Goal: Book appointment/travel/reservation

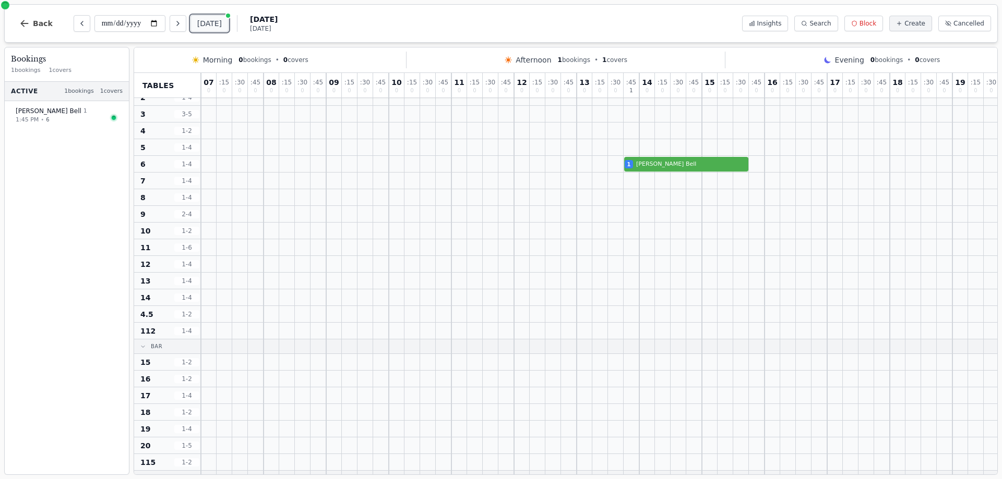
click at [209, 20] on button "[DATE]" at bounding box center [209, 23] width 38 height 17
type input "**********"
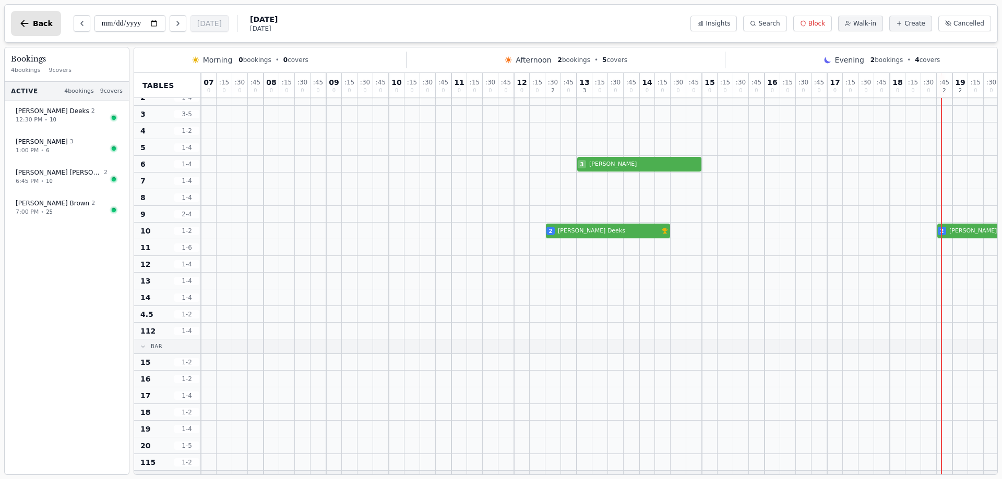
click at [31, 22] on button "Back" at bounding box center [36, 23] width 50 height 25
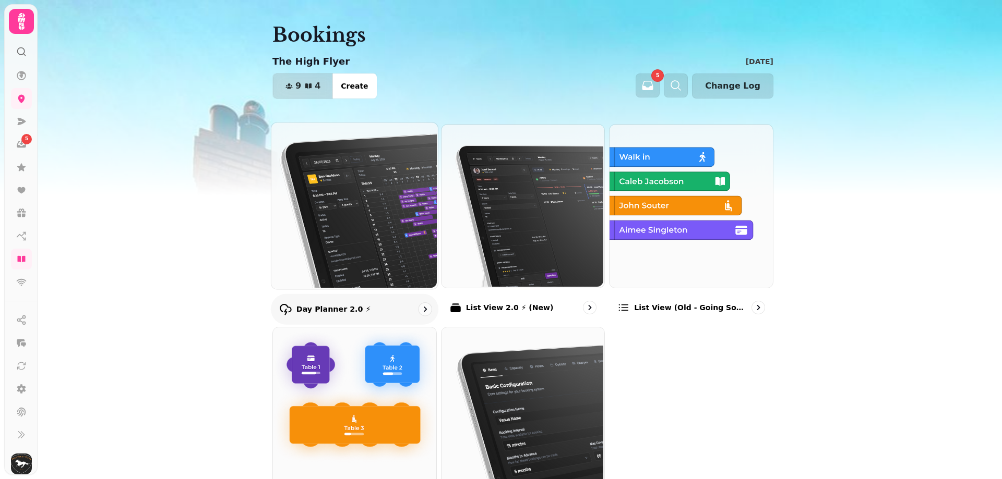
click at [337, 284] on img at bounding box center [353, 205] width 166 height 166
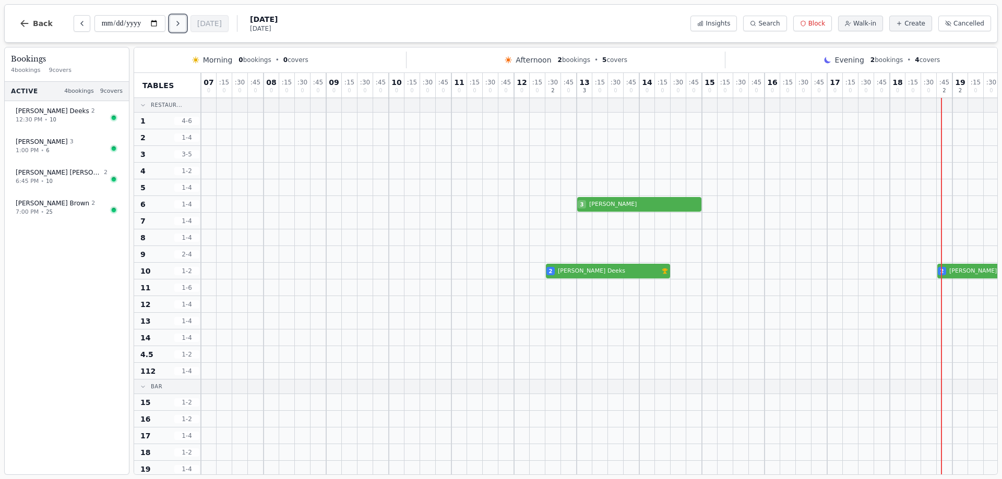
click at [175, 24] on icon "Next day" at bounding box center [178, 23] width 8 height 8
type input "**********"
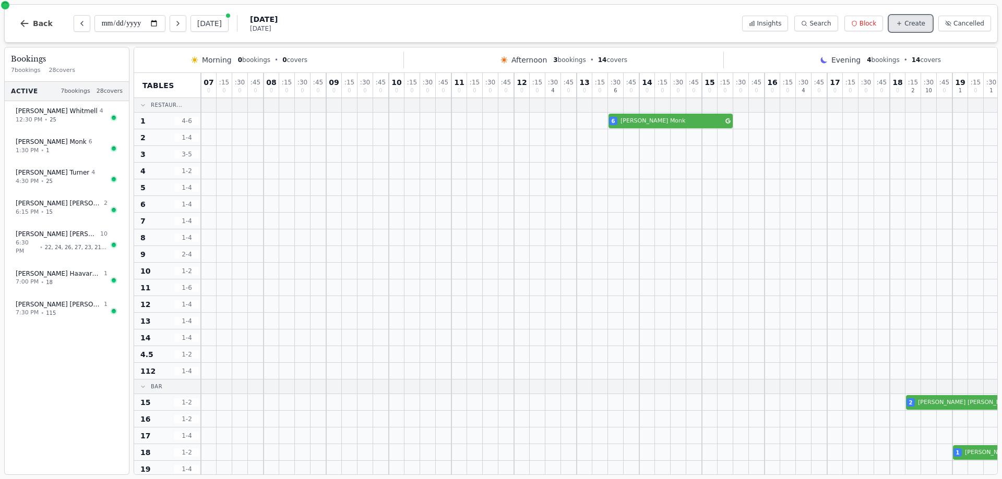
click at [914, 22] on span "Create" at bounding box center [914, 23] width 21 height 8
select select "****"
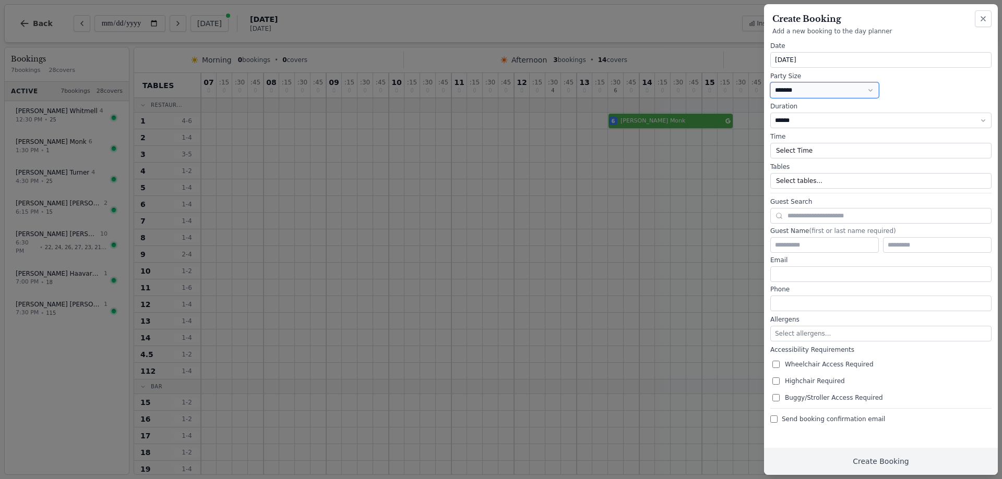
click at [790, 89] on select "* ***** * ****** * ****** * ****** * ****** * ****** * ****** * ****** * ******…" at bounding box center [824, 90] width 109 height 16
click at [770, 82] on select "* ***** * ****** * ****** * ****** * ****** * ****** * ****** * ****** * ******…" at bounding box center [824, 90] width 109 height 16
click at [833, 154] on button "Select Time" at bounding box center [880, 151] width 221 height 16
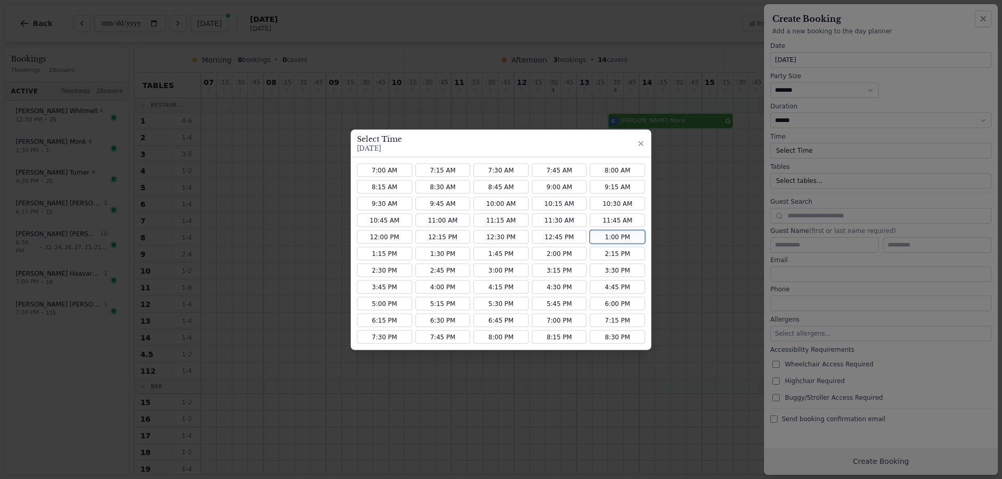
click at [627, 235] on button "1:00 PM" at bounding box center [616, 237] width 55 height 14
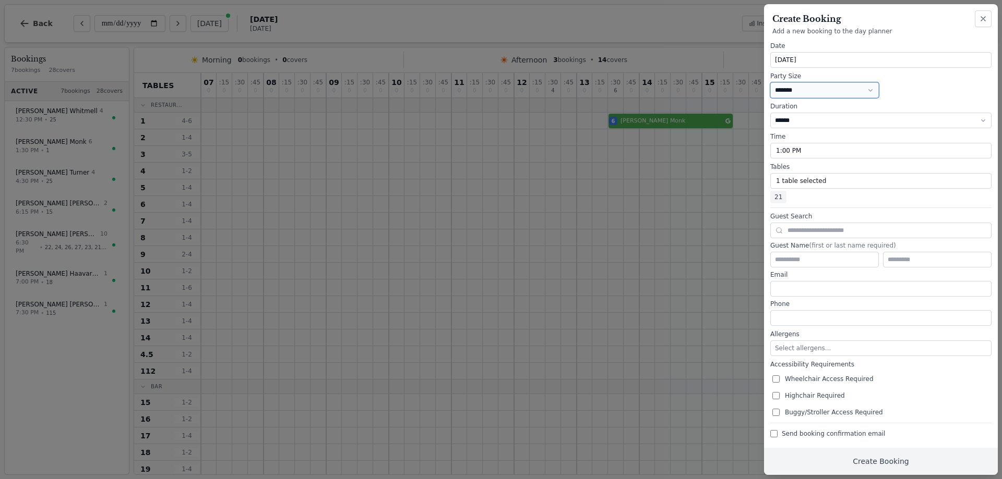
click at [826, 94] on select "* ***** * ****** * ****** * ****** * ****** * ****** * ****** * ****** * ******…" at bounding box center [824, 90] width 109 height 16
select select "*"
click at [770, 82] on select "* ***** * ****** * ****** * ****** * ****** * ****** * ****** * ****** * ******…" at bounding box center [824, 90] width 109 height 16
click at [792, 259] on input "text" at bounding box center [824, 260] width 109 height 16
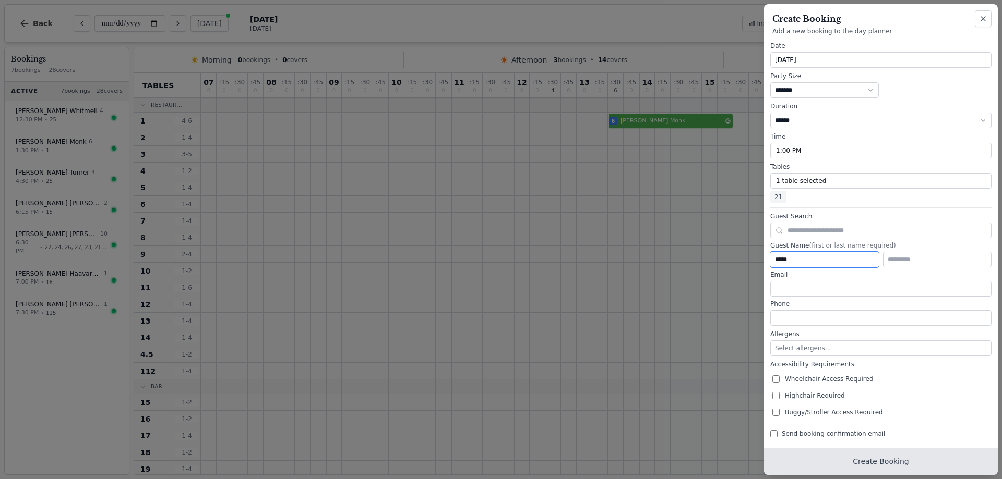
type input "*****"
click at [887, 467] on button "Create Booking" at bounding box center [881, 461] width 234 height 27
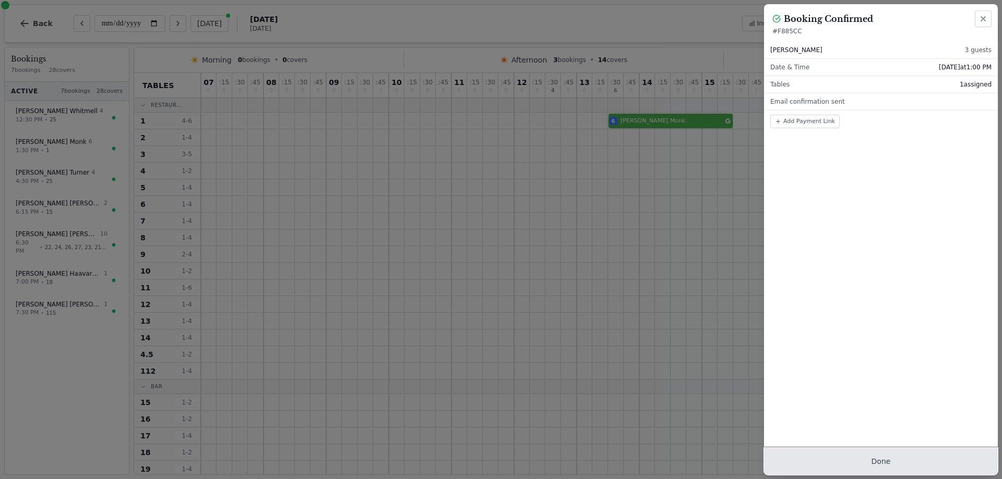
click at [884, 461] on button "Done" at bounding box center [881, 461] width 234 height 27
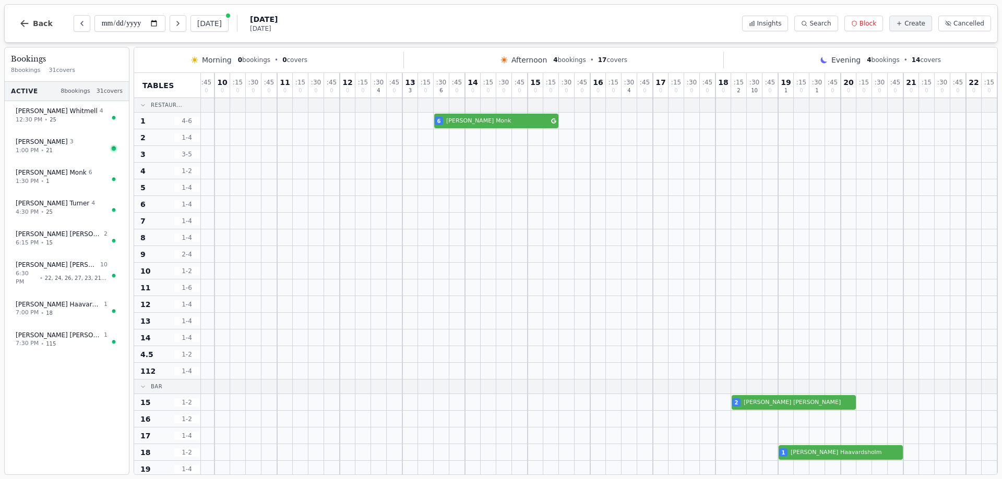
scroll to position [313, 182]
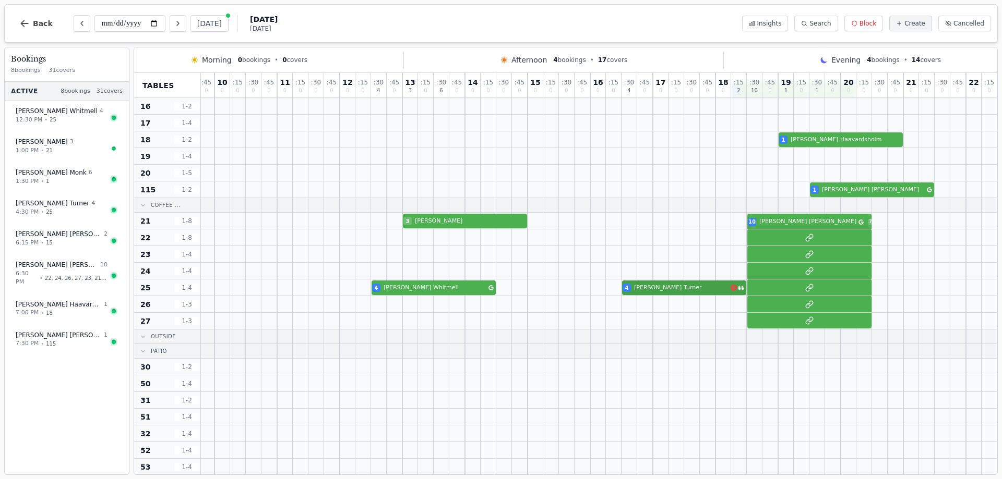
click at [660, 292] on div "4 [PERSON_NAME] 4 [PERSON_NAME]" at bounding box center [512, 288] width 970 height 17
select select "****"
select select "*"
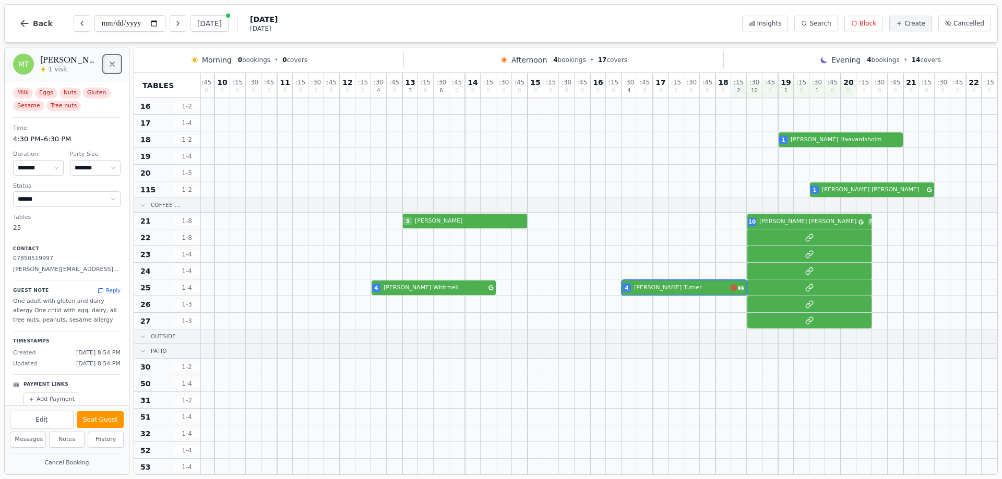
click at [112, 65] on icon "Close" at bounding box center [112, 64] width 8 height 8
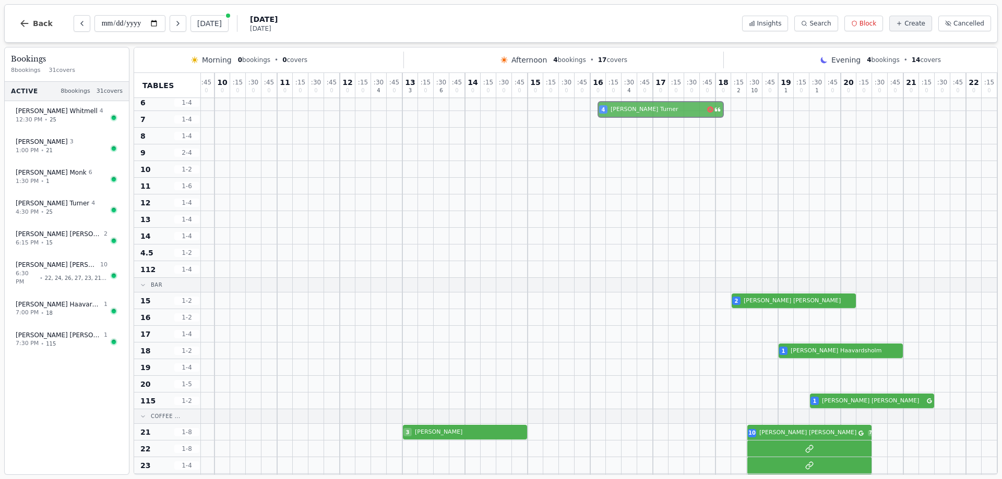
scroll to position [22, 182]
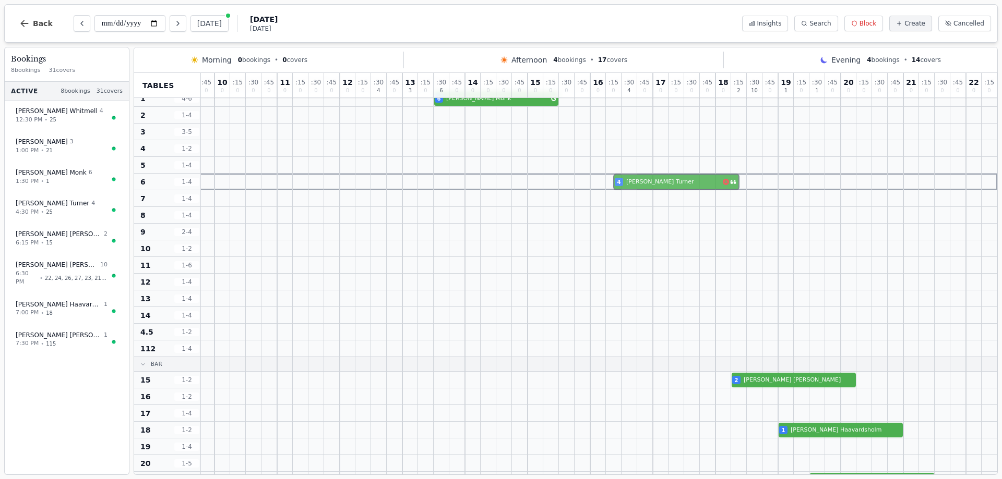
drag, startPoint x: 620, startPoint y: 288, endPoint x: 616, endPoint y: 176, distance: 112.3
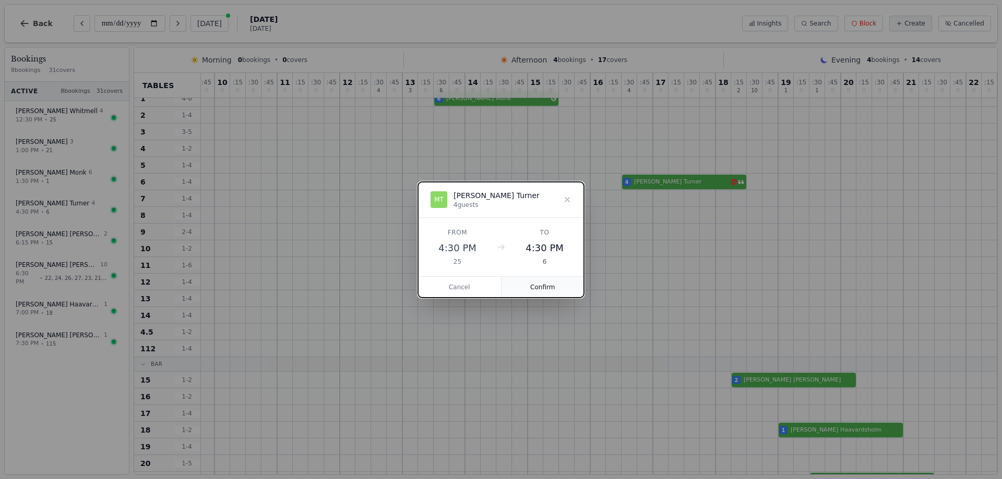
click at [545, 284] on button "Confirm" at bounding box center [542, 287] width 83 height 21
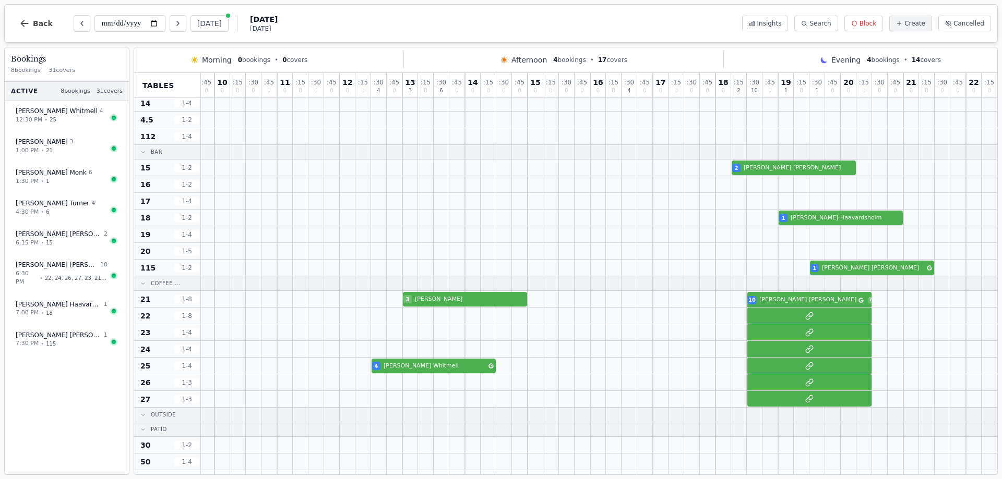
scroll to position [231, 182]
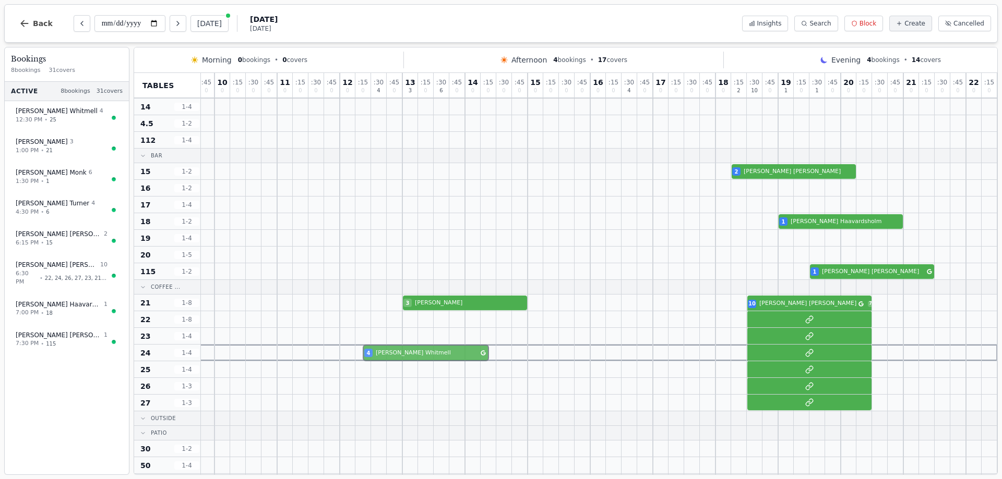
drag, startPoint x: 365, startPoint y: 356, endPoint x: 365, endPoint y: 244, distance: 112.7
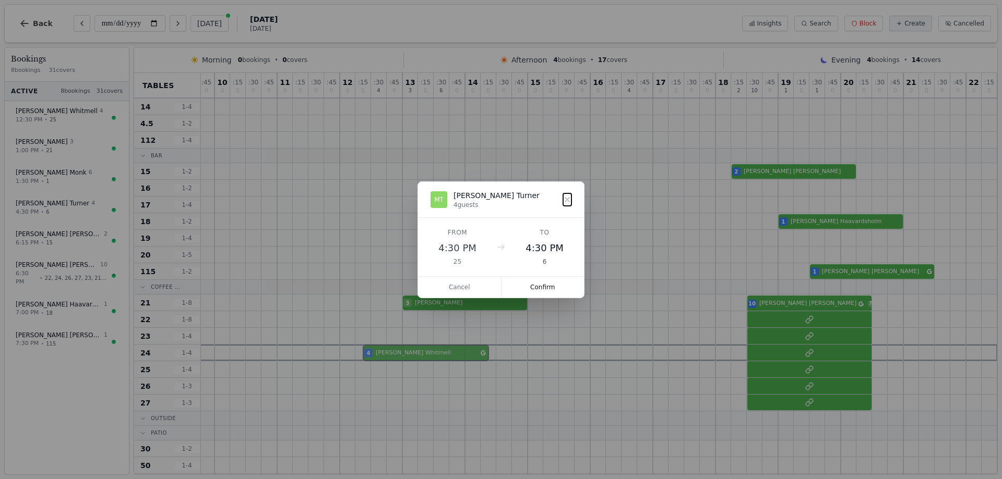
click at [365, 263] on div "07 0 : 15 0 : 30 0 : 45 0 08 0 : 15 0 : 30 0 : 45 0 09 0 : 15 0 : 30 0 : 45 0 1…" at bounding box center [512, 283] width 970 height 883
click at [417, 244] on dialog "RW [PERSON_NAME] 4 guests From 12:30 PM 25 To 12:30 PM 20 Cancel Confirm" at bounding box center [500, 240] width 167 height 117
drag, startPoint x: 479, startPoint y: 287, endPoint x: 397, endPoint y: 257, distance: 87.3
click at [478, 287] on button "Cancel" at bounding box center [459, 287] width 83 height 21
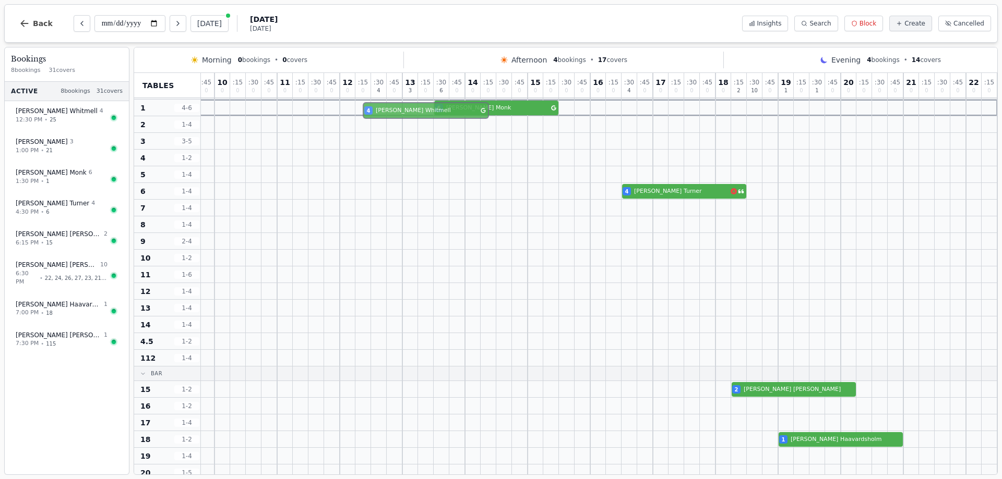
scroll to position [5, 182]
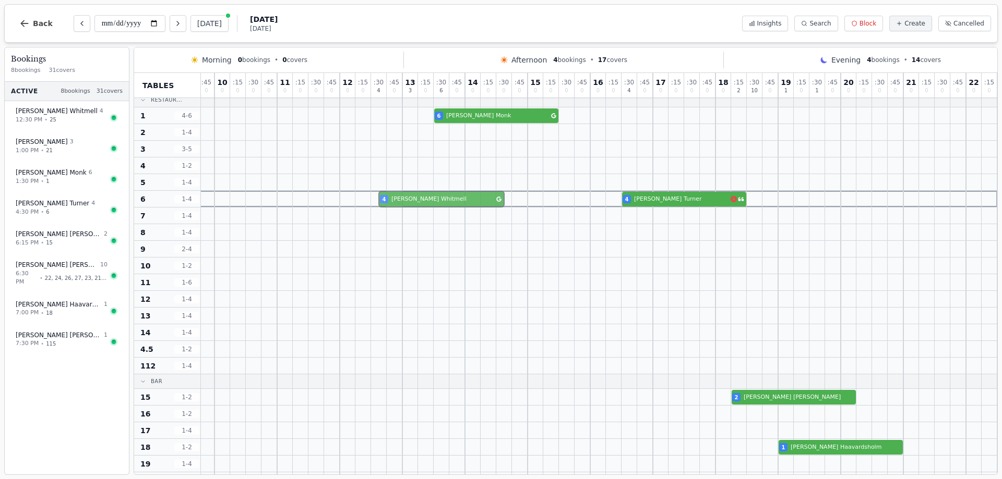
drag, startPoint x: 383, startPoint y: 310, endPoint x: 387, endPoint y: 200, distance: 110.1
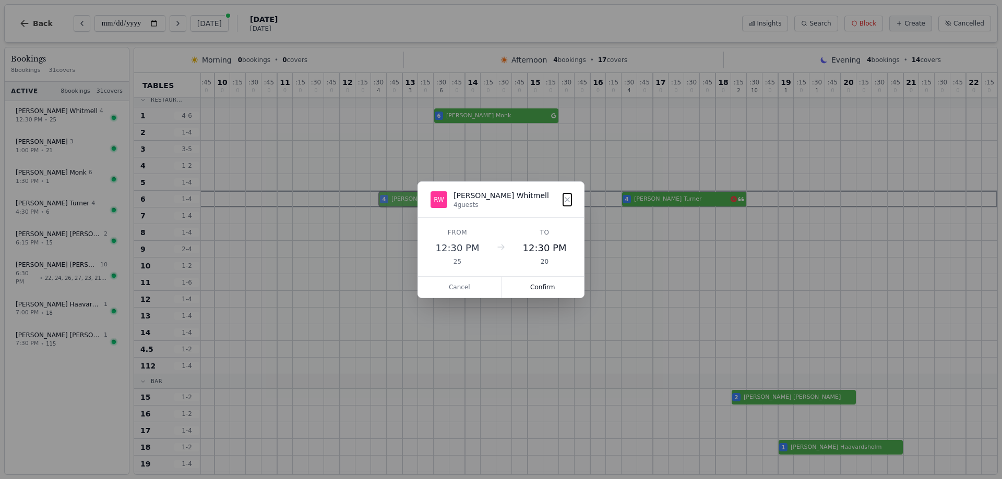
click at [549, 289] on button "Confirm" at bounding box center [542, 287] width 83 height 21
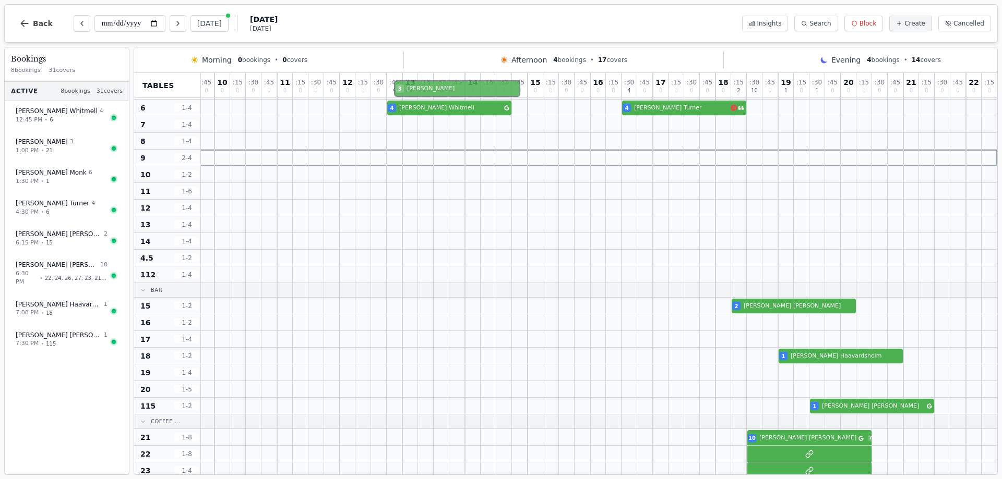
scroll to position [11, 182]
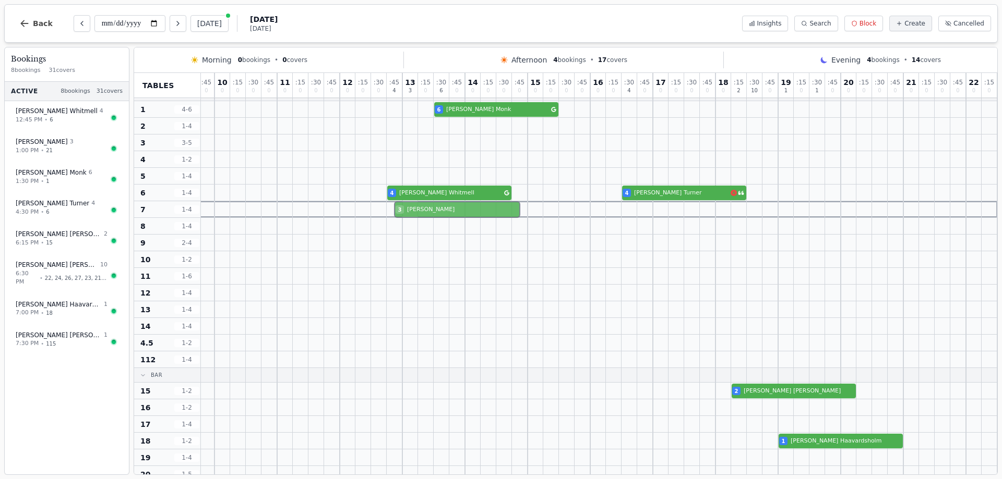
drag, startPoint x: 404, startPoint y: 320, endPoint x: 408, endPoint y: 213, distance: 107.5
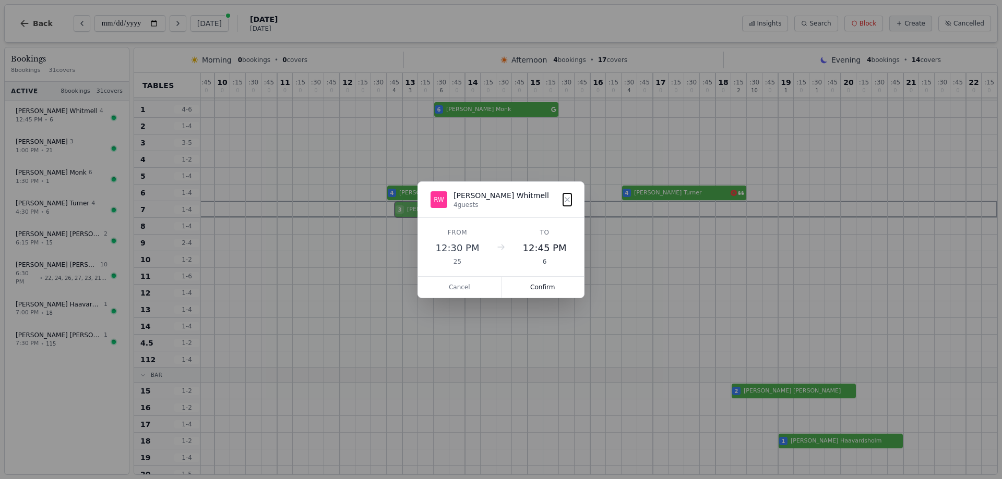
click at [541, 292] on button "Confirm" at bounding box center [542, 287] width 83 height 21
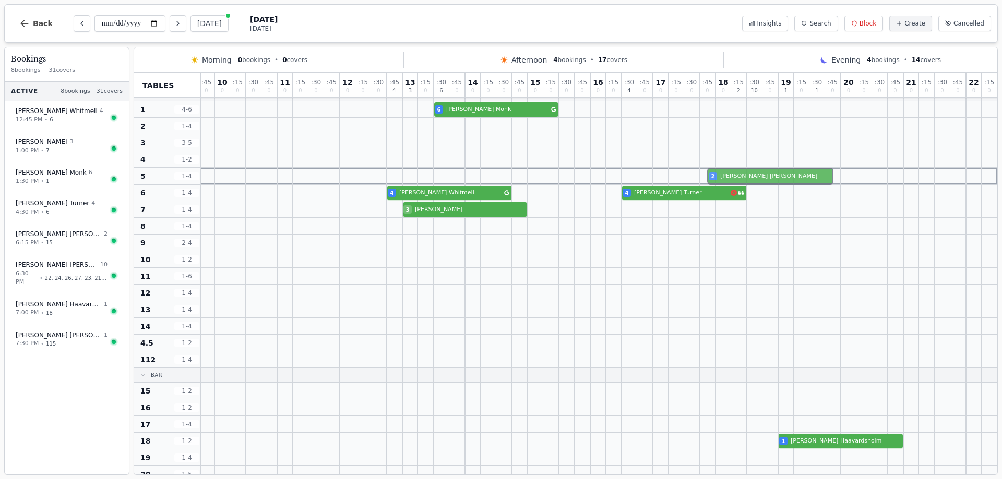
drag, startPoint x: 729, startPoint y: 341, endPoint x: 724, endPoint y: 257, distance: 84.7
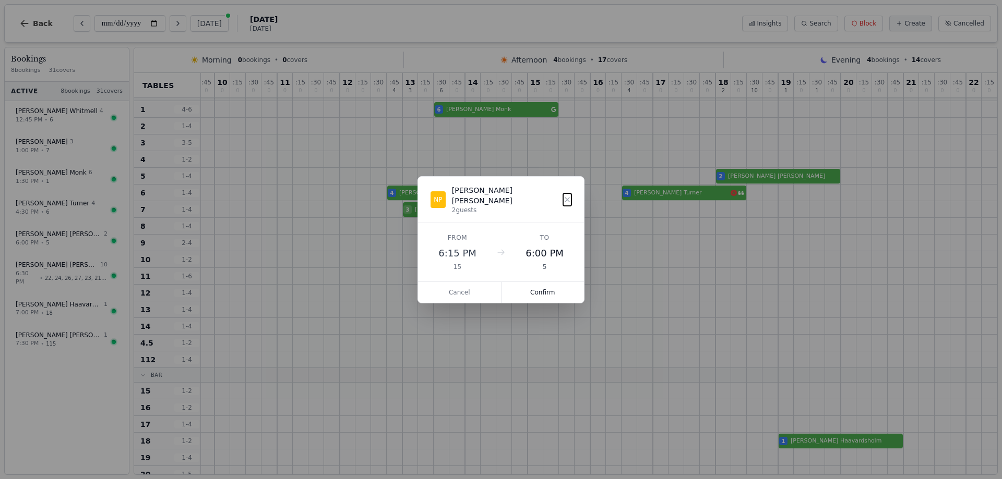
drag, startPoint x: 545, startPoint y: 294, endPoint x: 685, endPoint y: 318, distance: 142.3
click at [547, 293] on button "Confirm" at bounding box center [542, 292] width 83 height 21
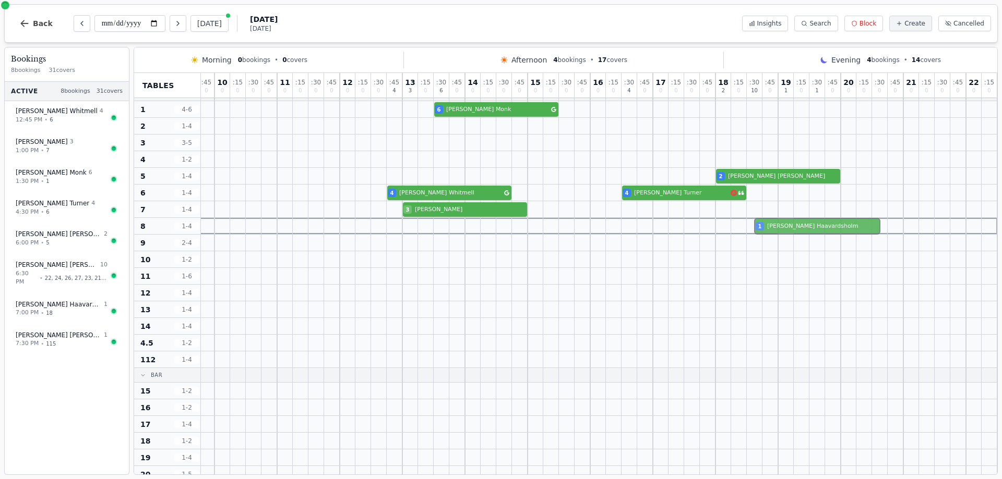
drag, startPoint x: 775, startPoint y: 349, endPoint x: 782, endPoint y: 231, distance: 118.7
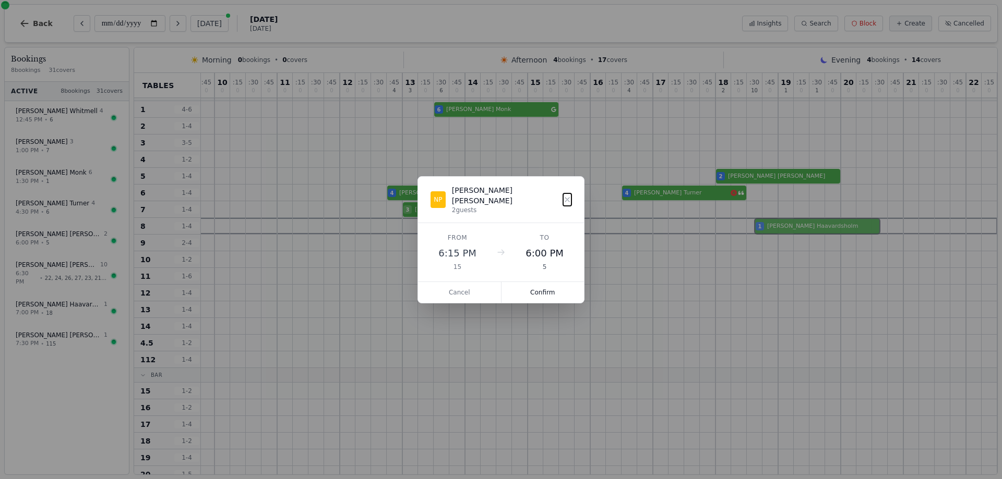
drag, startPoint x: 554, startPoint y: 286, endPoint x: 640, endPoint y: 286, distance: 86.1
click at [556, 287] on button "Confirm" at bounding box center [542, 292] width 83 height 21
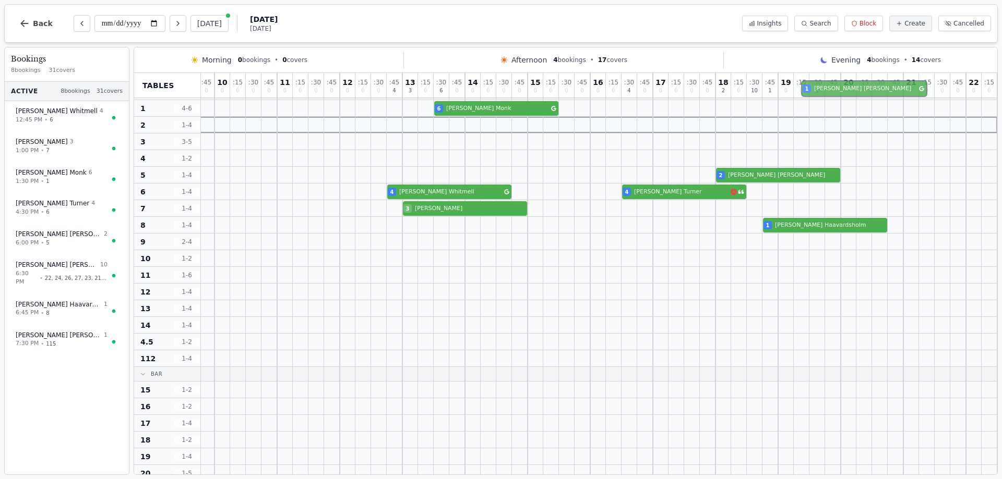
scroll to position [0, 182]
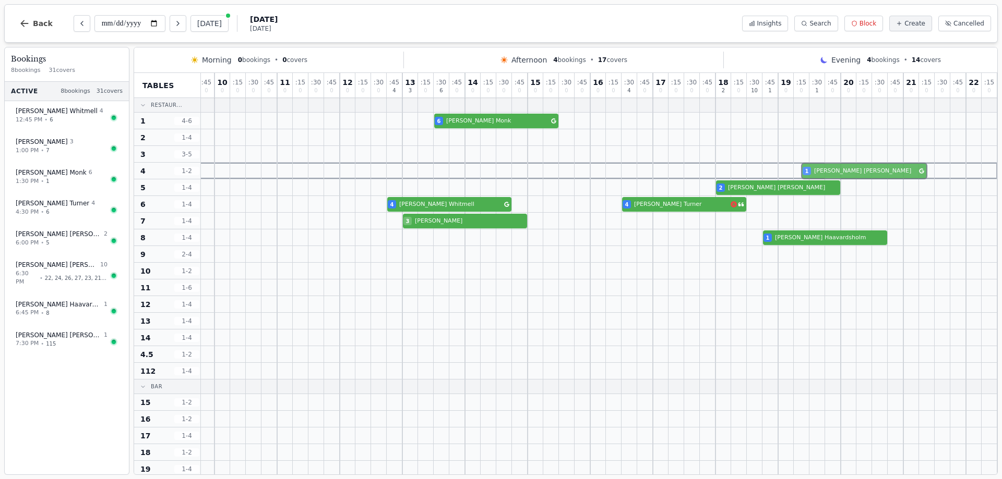
drag, startPoint x: 812, startPoint y: 158, endPoint x: 818, endPoint y: 170, distance: 13.1
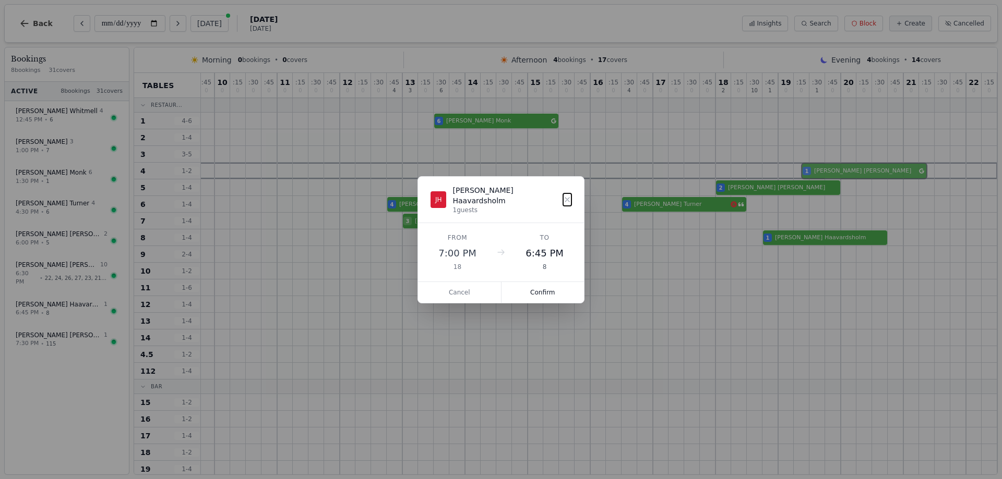
click at [553, 290] on button "Confirm" at bounding box center [542, 292] width 83 height 21
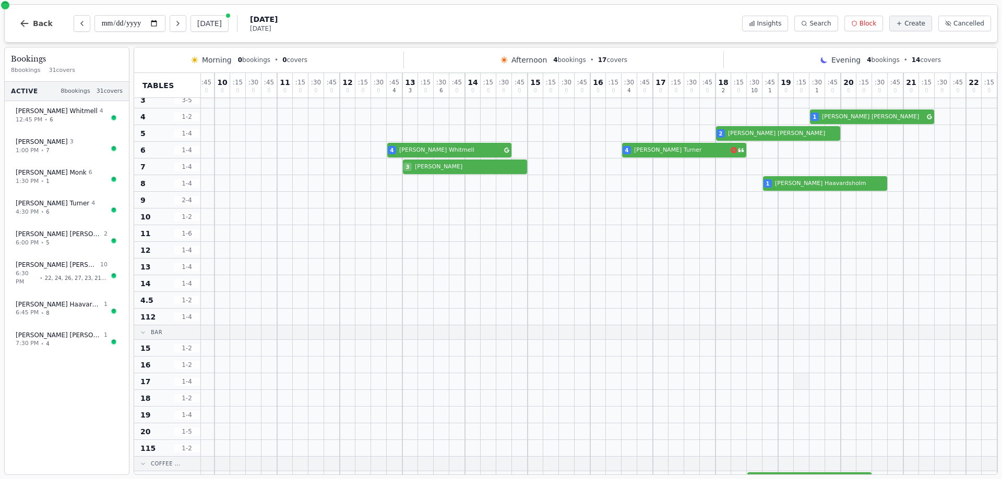
scroll to position [104, 182]
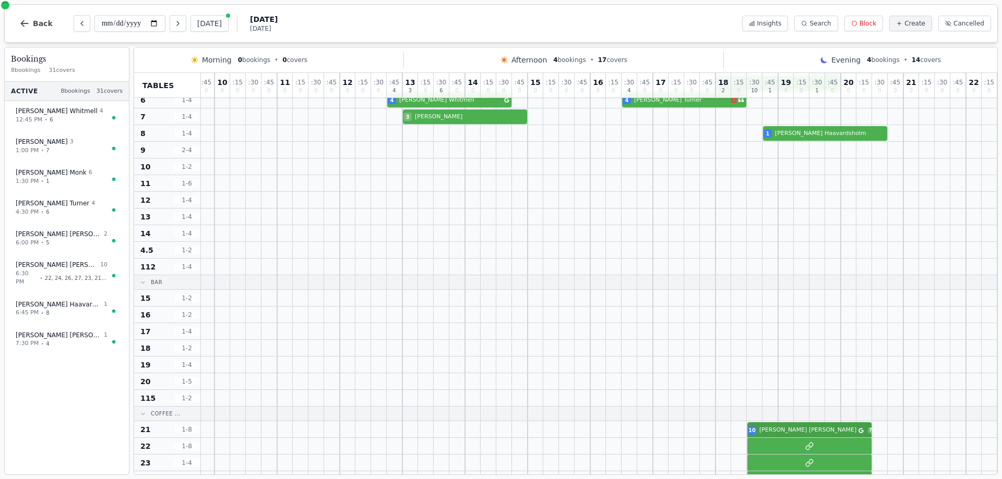
click at [763, 434] on div "10 [PERSON_NAME] 7" at bounding box center [512, 429] width 970 height 17
select select "****"
select select "**"
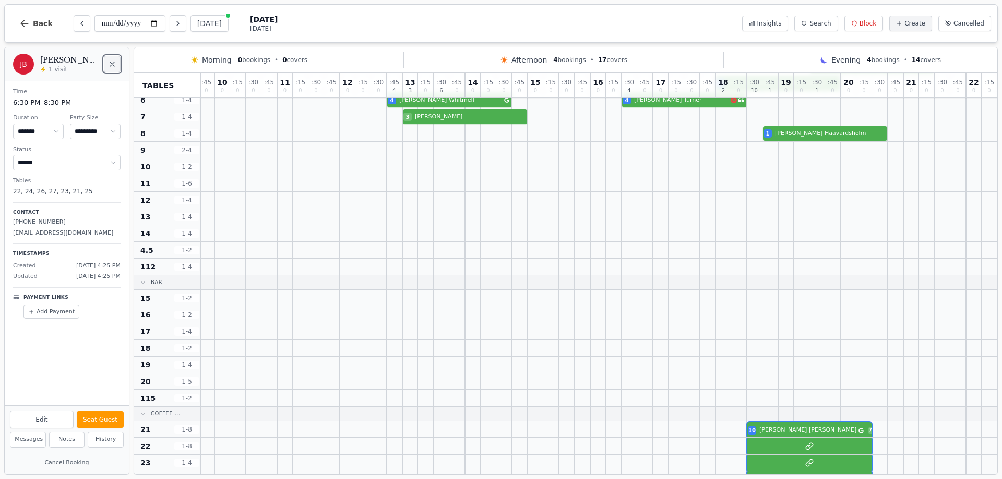
click at [109, 68] on icon "Close" at bounding box center [112, 64] width 8 height 8
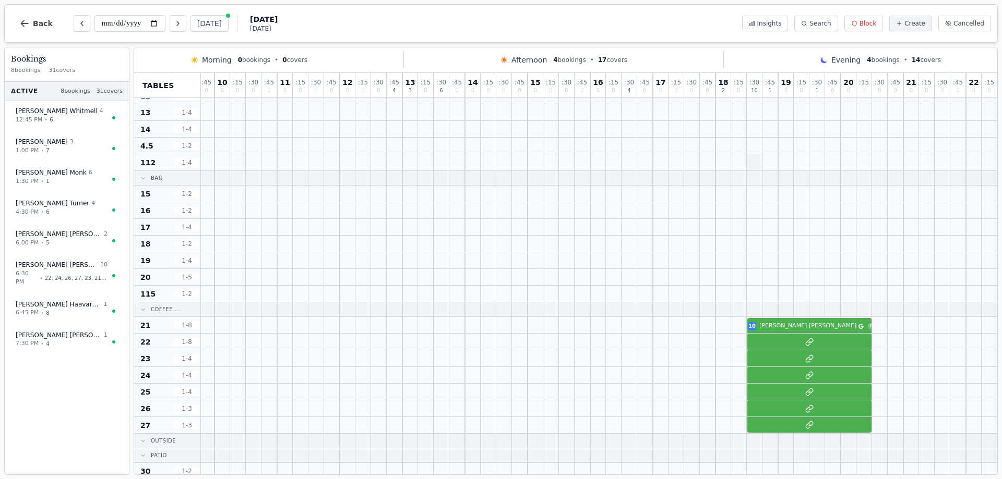
scroll to position [0, 182]
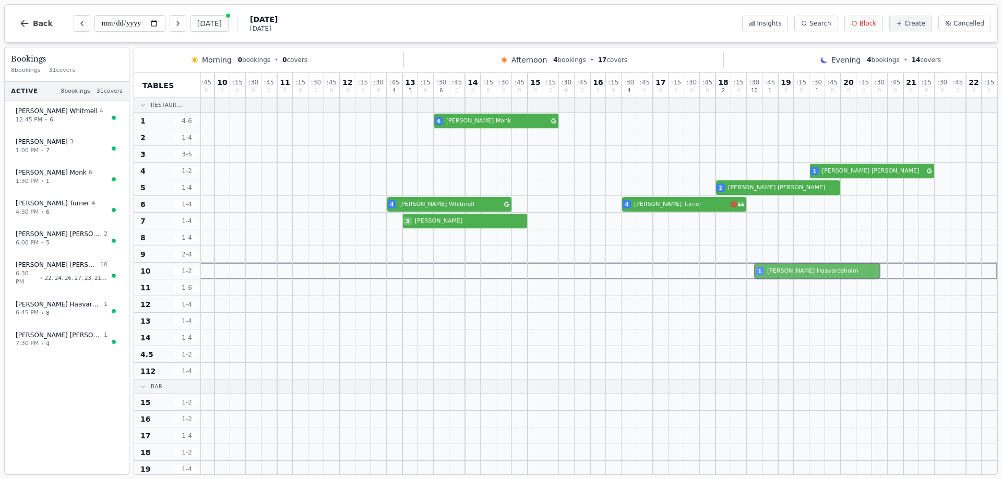
drag, startPoint x: 767, startPoint y: 238, endPoint x: 773, endPoint y: 270, distance: 31.8
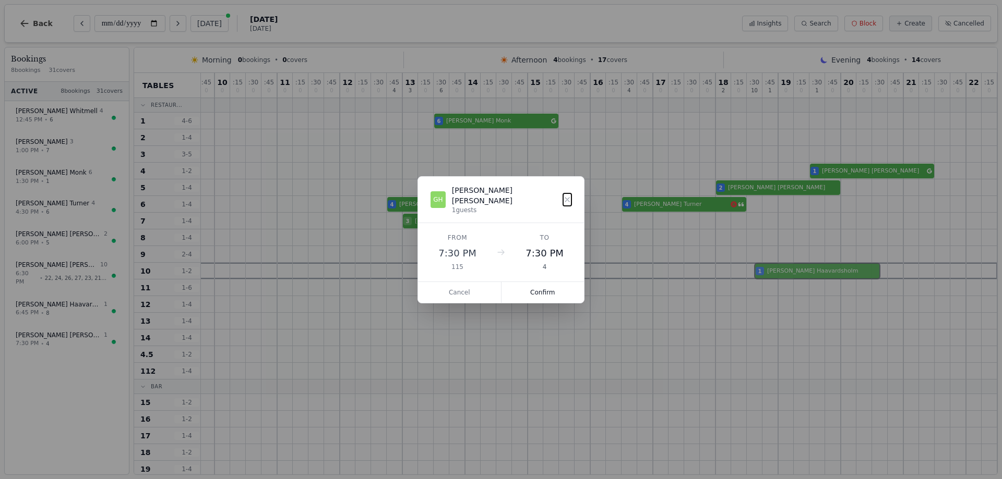
click at [535, 292] on button "Confirm" at bounding box center [542, 292] width 83 height 21
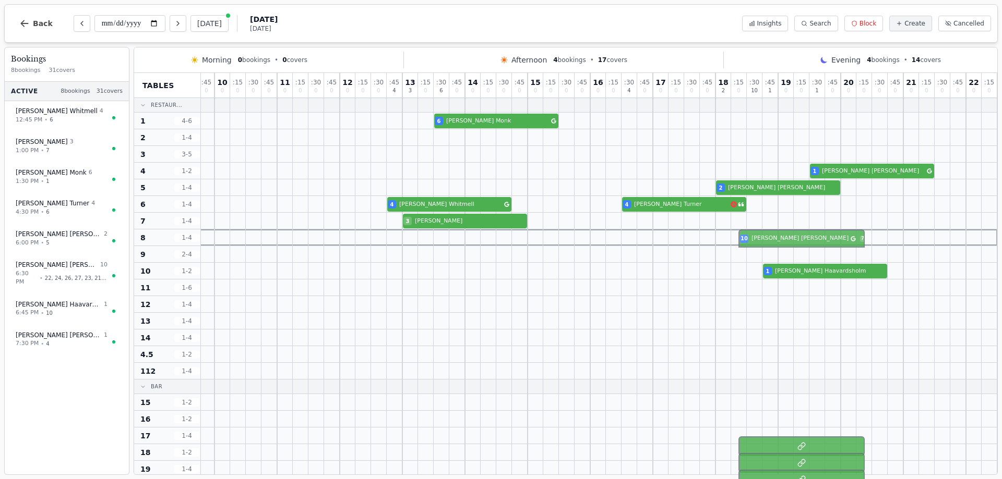
drag, startPoint x: 751, startPoint y: 420, endPoint x: 752, endPoint y: 234, distance: 185.7
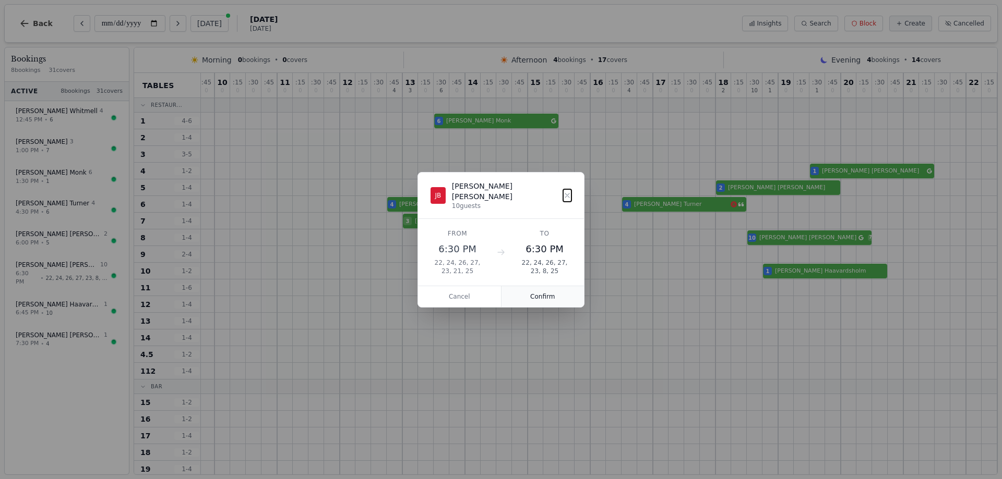
click at [520, 298] on button "Confirm" at bounding box center [542, 296] width 83 height 21
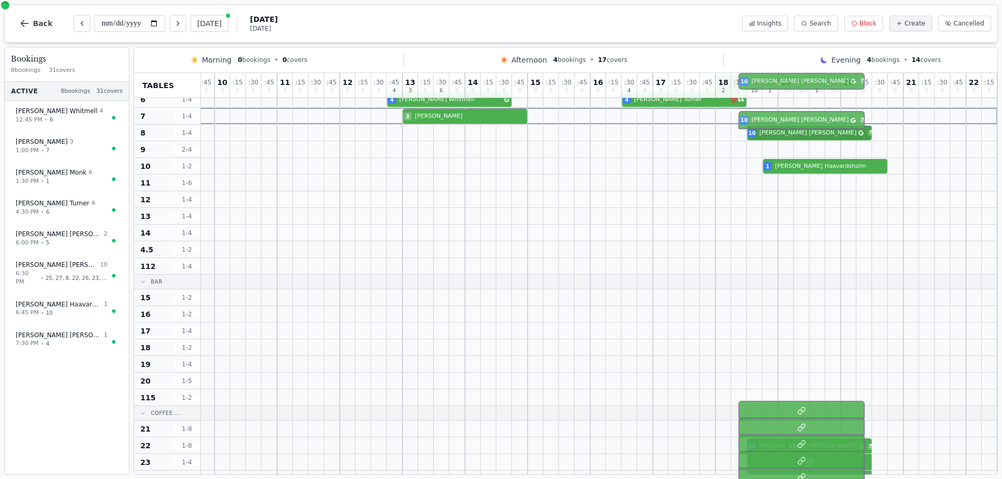
scroll to position [102, 182]
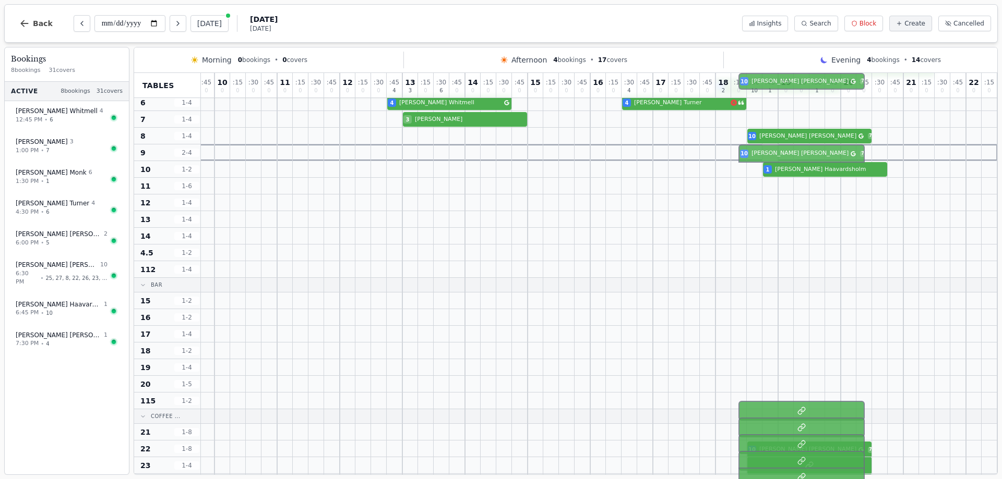
drag, startPoint x: 762, startPoint y: 395, endPoint x: 755, endPoint y: 147, distance: 247.9
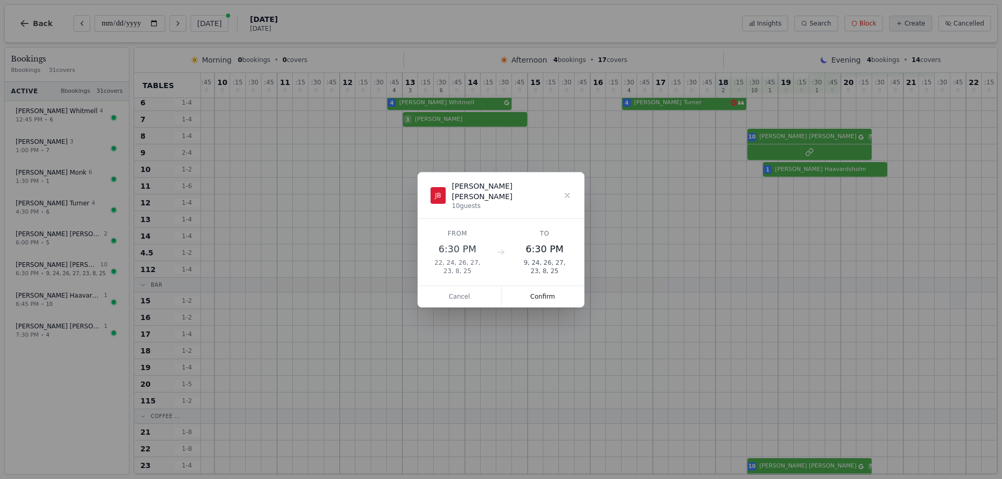
drag, startPoint x: 553, startPoint y: 292, endPoint x: 943, endPoint y: 294, distance: 390.2
click at [555, 292] on button "Confirm" at bounding box center [542, 296] width 83 height 21
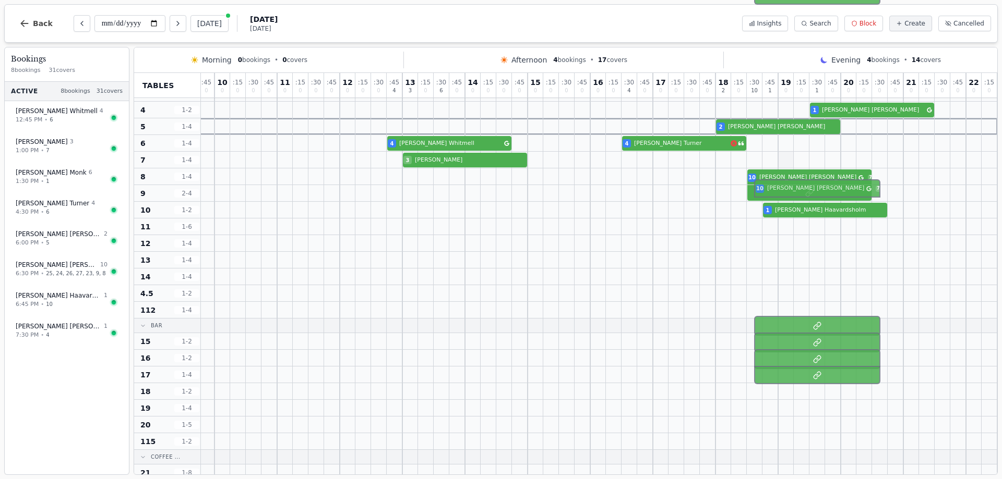
scroll to position [0, 182]
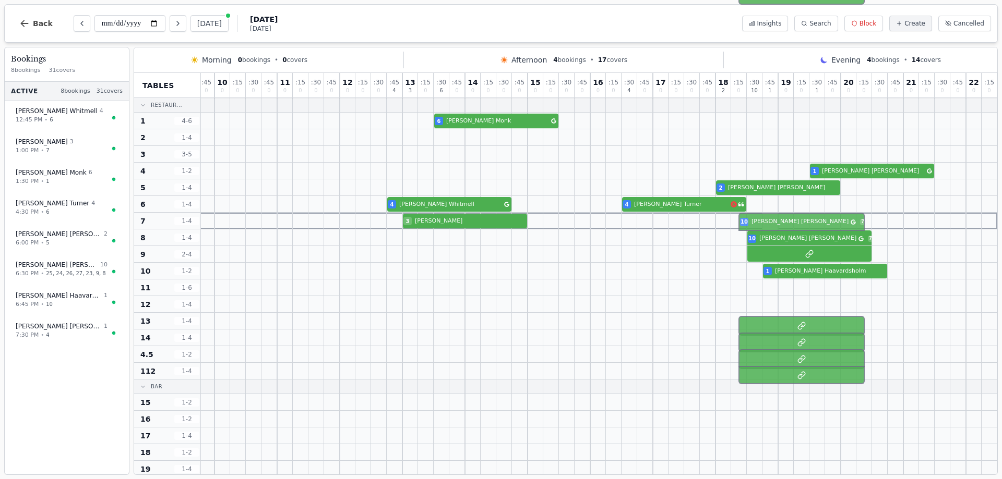
drag, startPoint x: 756, startPoint y: 309, endPoint x: 758, endPoint y: 223, distance: 86.6
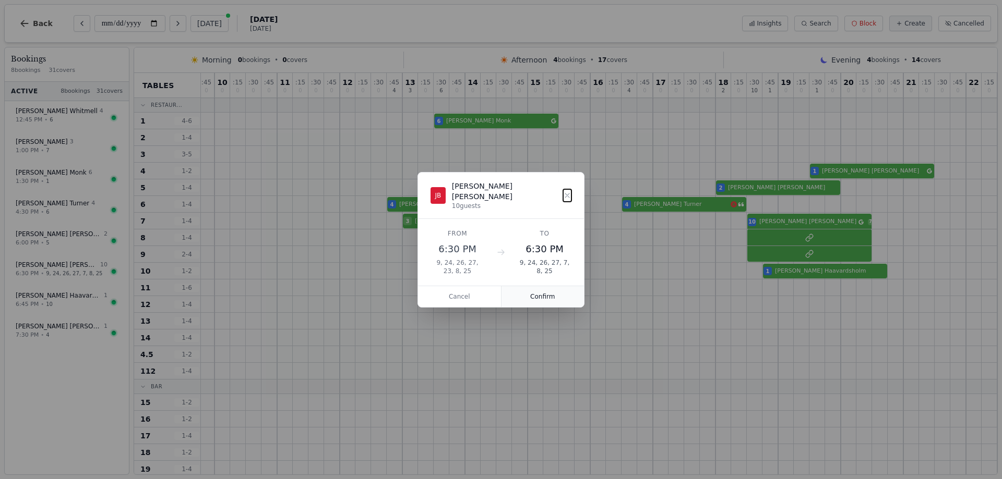
click at [534, 288] on button "Confirm" at bounding box center [542, 296] width 83 height 21
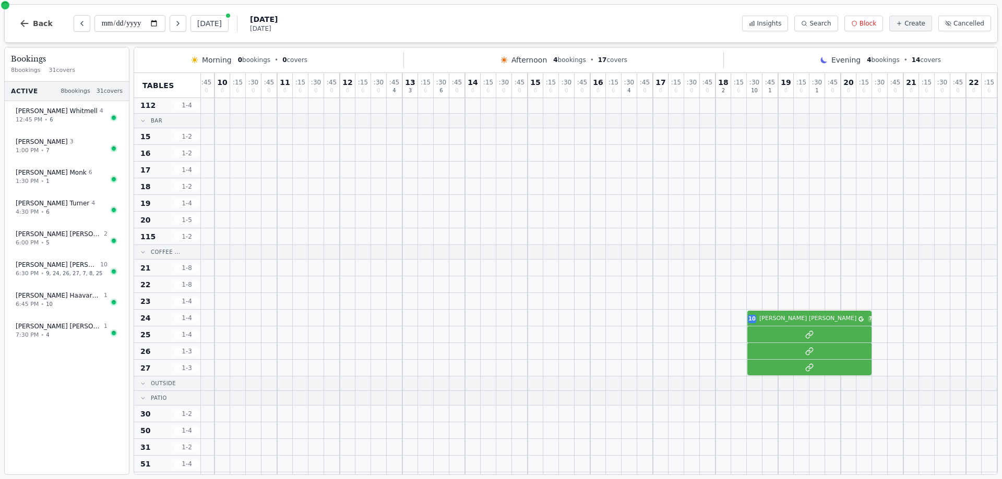
scroll to position [365, 182]
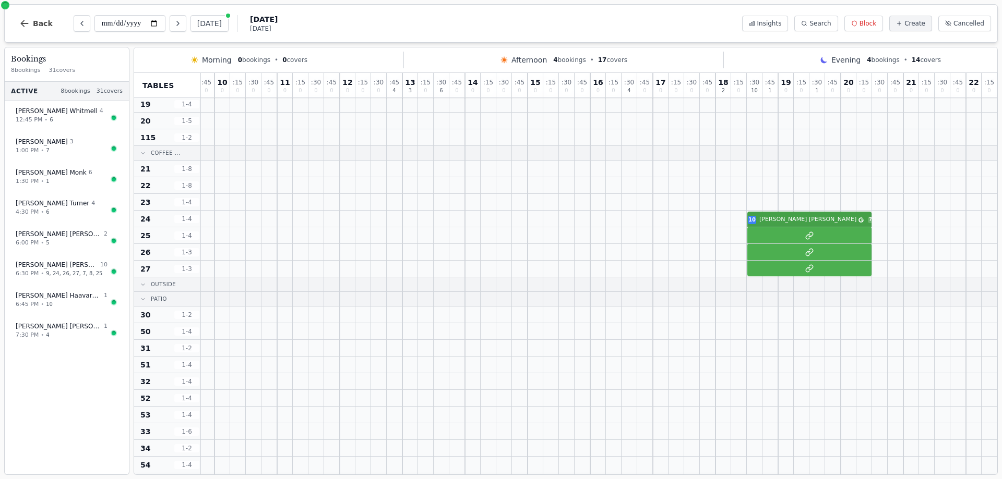
click at [777, 220] on div "10 [PERSON_NAME] 7" at bounding box center [512, 219] width 970 height 17
select select "****"
select select "**"
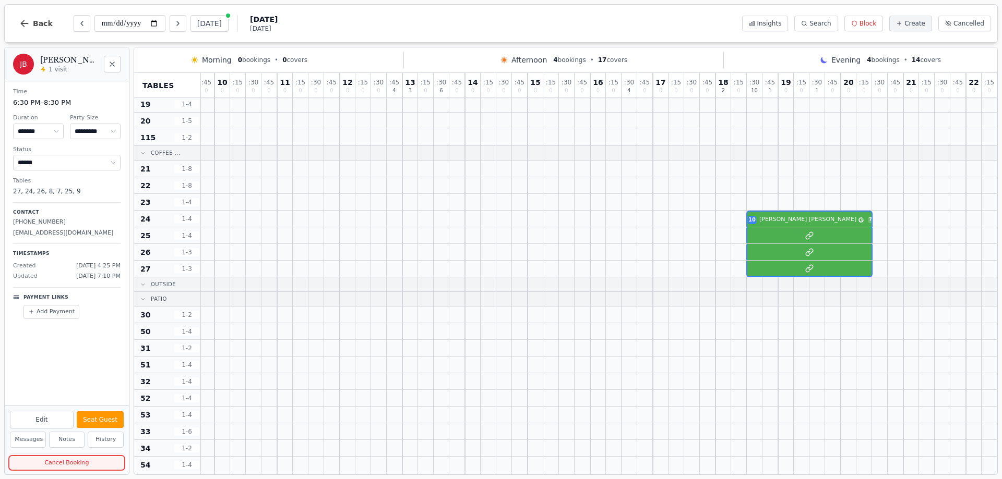
click at [56, 463] on button "Cancel Booking" at bounding box center [67, 463] width 114 height 13
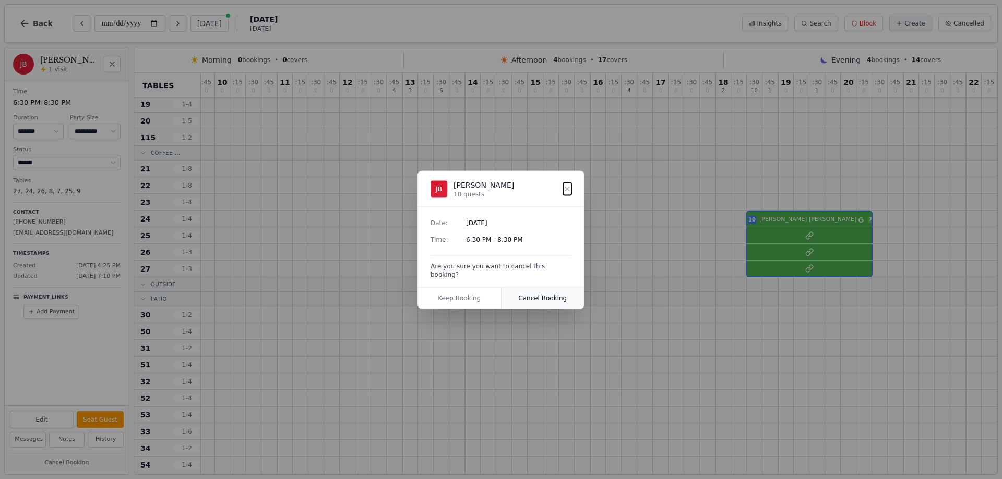
click at [529, 292] on button "Cancel Booking" at bounding box center [542, 297] width 83 height 21
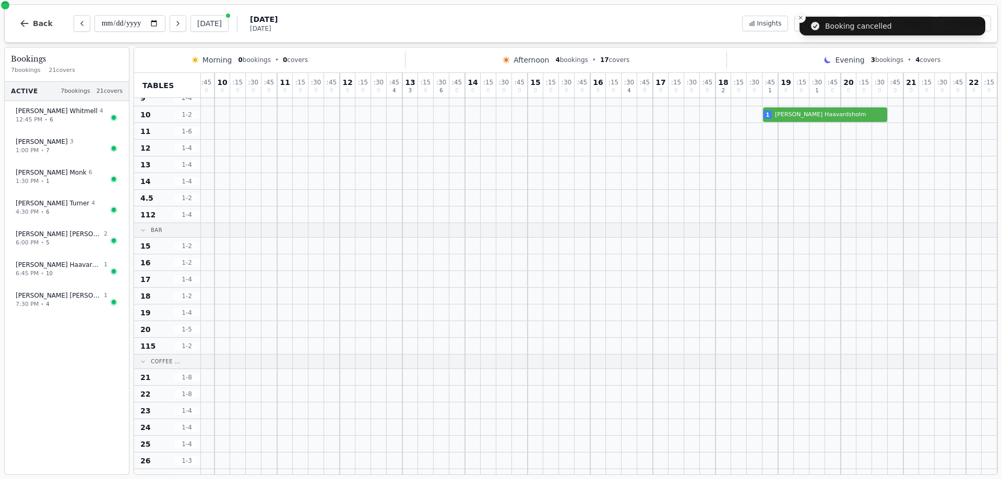
scroll to position [0, 182]
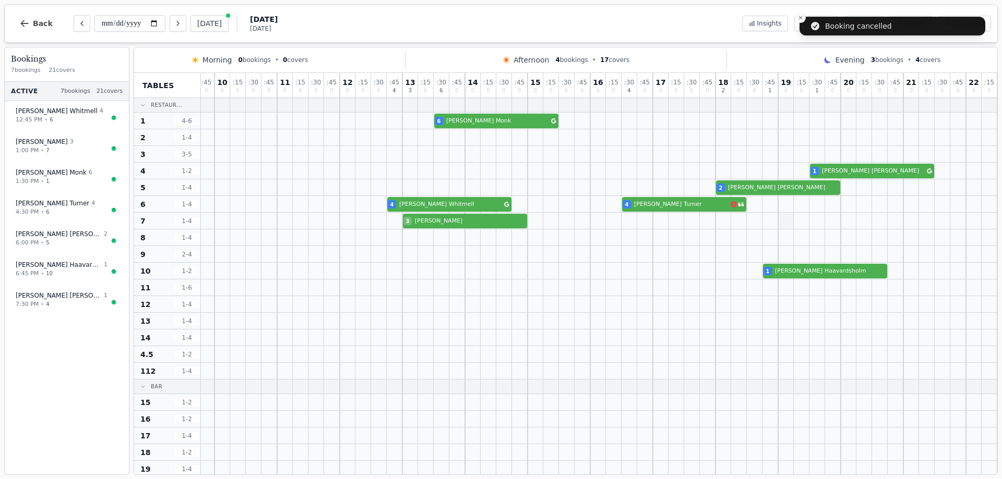
click at [779, 220] on div at bounding box center [786, 221] width 16 height 16
click at [918, 29] on button "Create" at bounding box center [910, 24] width 43 height 16
select select "****"
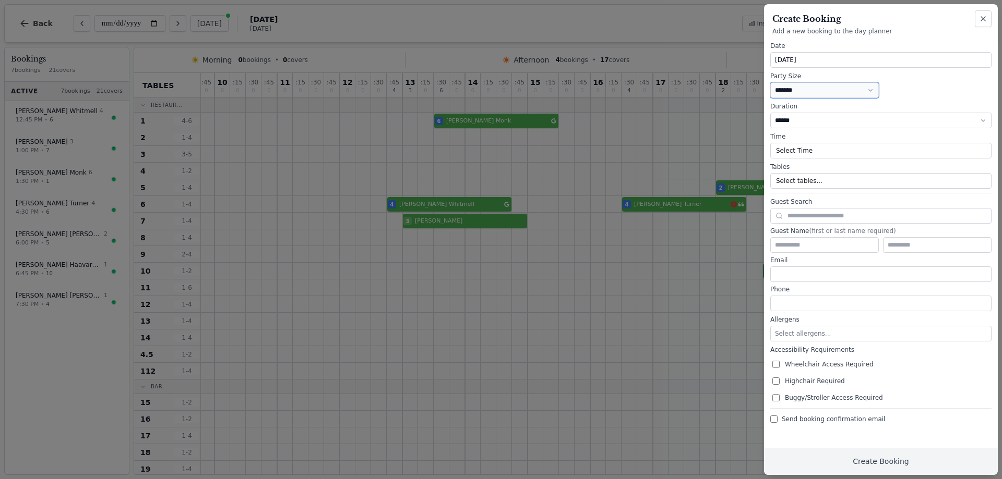
click at [800, 94] on select "* ***** * ****** * ****** * ****** * ****** * ****** * ****** * ****** * ******…" at bounding box center [824, 90] width 109 height 16
select select "**"
click at [770, 82] on select "* ***** * ****** * ****** * ****** * ****** * ****** * ****** * ****** * ******…" at bounding box center [824, 90] width 109 height 16
click at [824, 182] on button "Select tables..." at bounding box center [880, 181] width 221 height 16
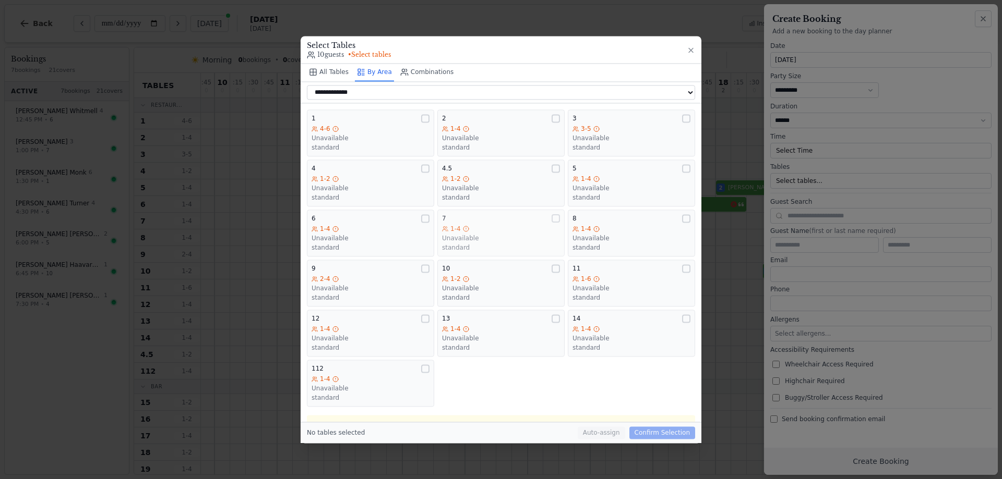
drag, startPoint x: 514, startPoint y: 239, endPoint x: 552, endPoint y: 248, distance: 39.1
click at [524, 245] on div "1-4 Unavailable standard" at bounding box center [501, 238] width 118 height 27
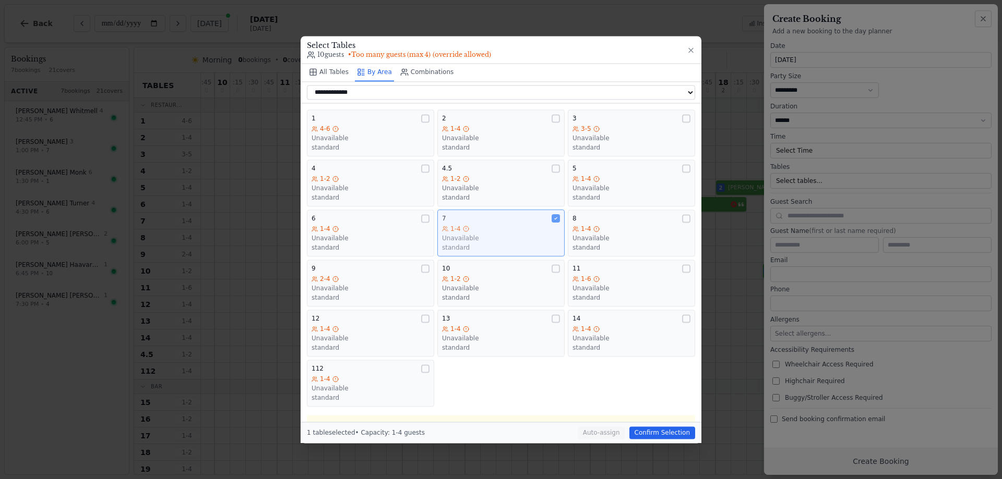
click at [577, 246] on div "standard" at bounding box center [631, 248] width 118 height 8
drag, startPoint x: 388, startPoint y: 287, endPoint x: 432, endPoint y: 294, distance: 45.4
click at [391, 288] on div "Unavailable" at bounding box center [370, 288] width 118 height 8
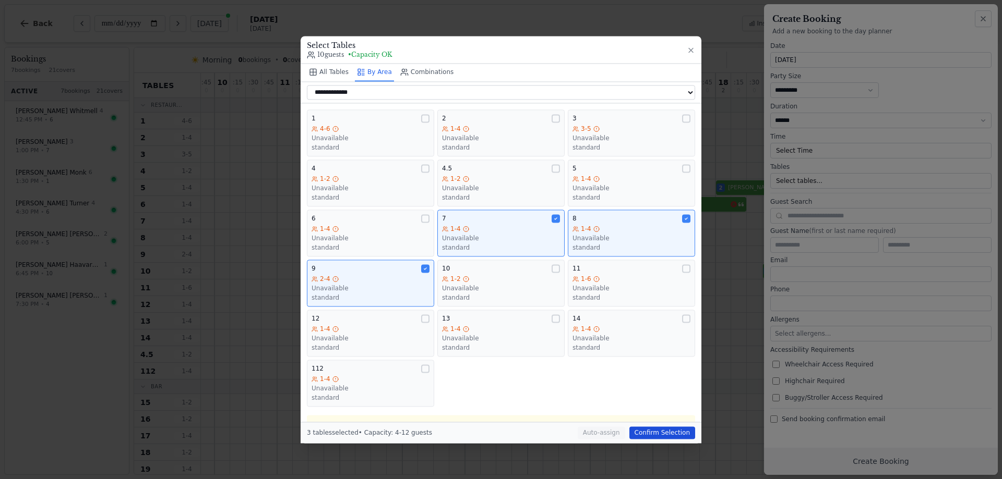
click at [653, 431] on button "Confirm Selection" at bounding box center [662, 433] width 66 height 13
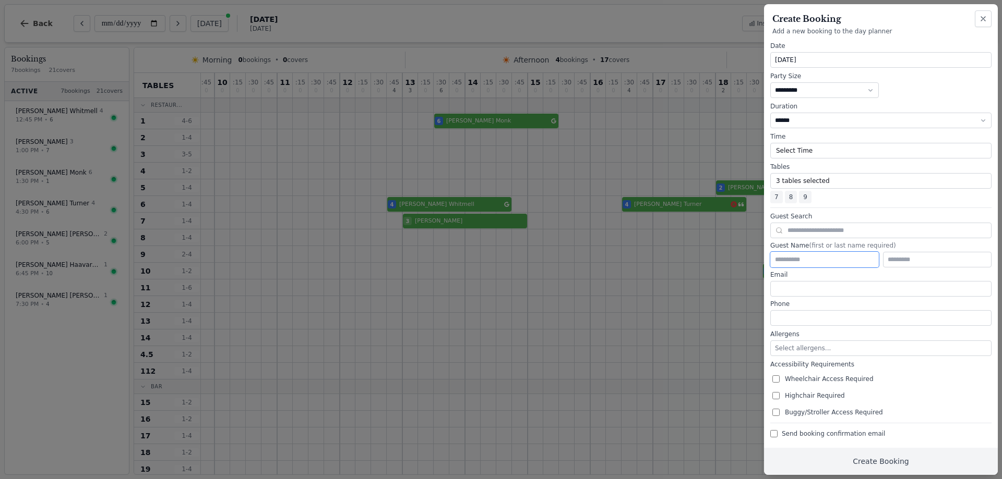
click at [791, 257] on input "text" at bounding box center [824, 260] width 109 height 16
type input "*****"
click at [813, 147] on button "Select Time" at bounding box center [880, 151] width 221 height 16
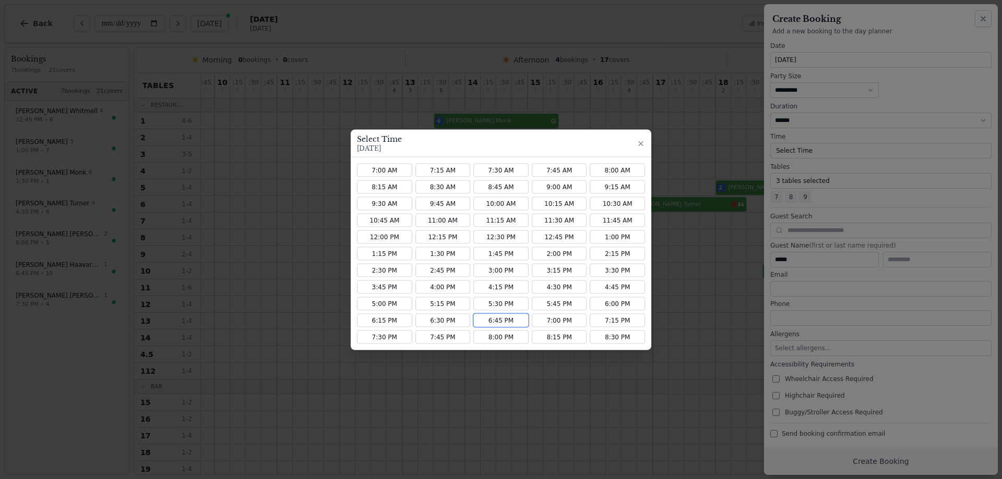
click at [487, 322] on button "6:45 PM" at bounding box center [500, 321] width 55 height 14
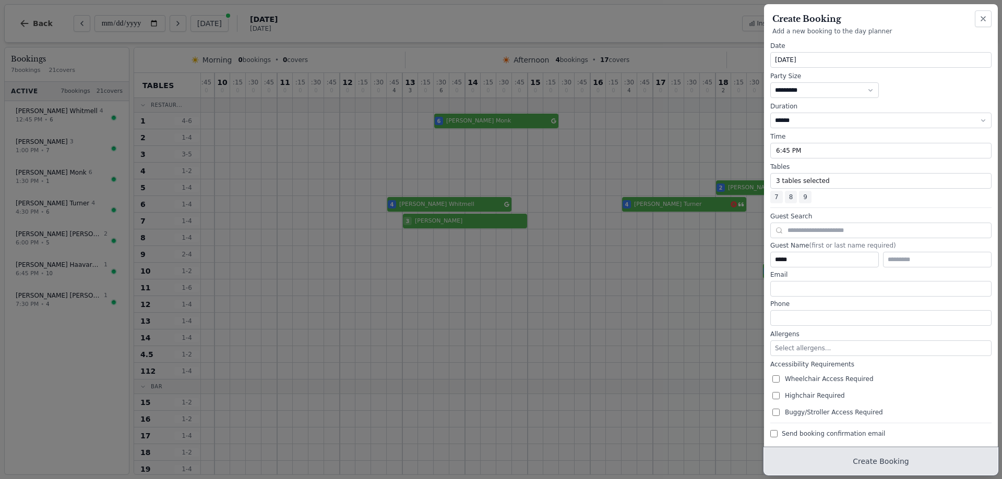
click at [875, 462] on button "Create Booking" at bounding box center [881, 461] width 234 height 27
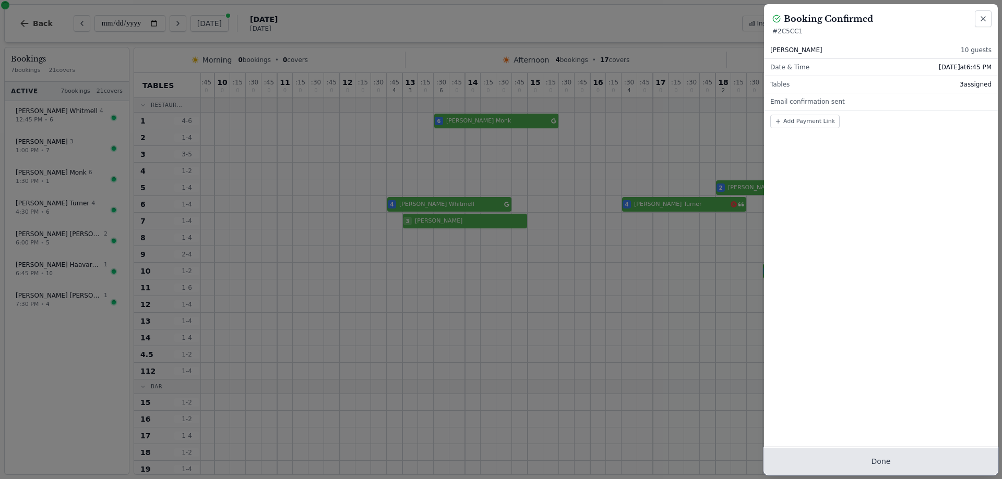
click at [874, 466] on button "Done" at bounding box center [881, 461] width 234 height 27
